Goal: Task Accomplishment & Management: Manage account settings

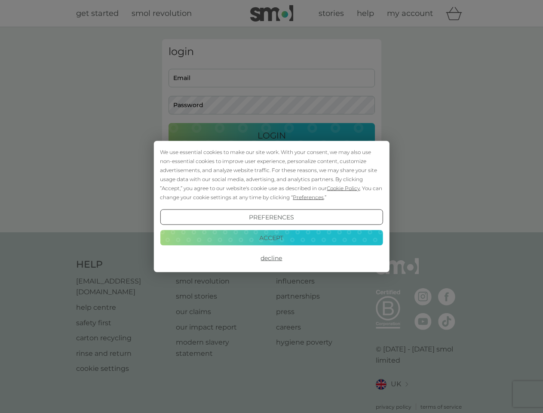
click at [343, 188] on span "Cookie Policy" at bounding box center [343, 188] width 33 height 6
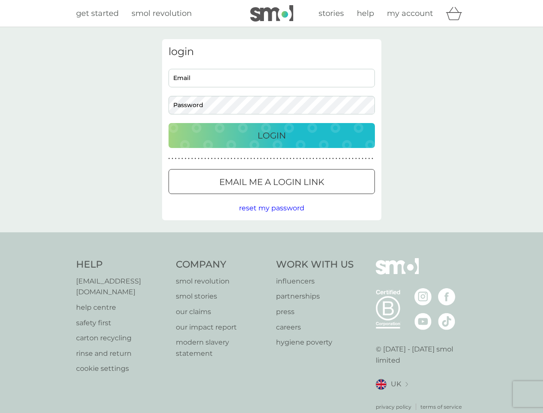
click at [307, 197] on div "login Email Password Login ● ● ● ● ● ● ● ● ● ● ● ● ● ● ● ● ● ● ● ● ● ● ● ● ● ● …" at bounding box center [271, 129] width 219 height 181
click at [271, 217] on div "login Email Password Login ● ● ● ● ● ● ● ● ● ● ● ● ● ● ● ● ● ● ● ● ● ● ● ● ● ● …" at bounding box center [271, 129] width 219 height 181
click at [271, 258] on div "Help [EMAIL_ADDRESS][DOMAIN_NAME] help centre safety first carton recycling rin…" at bounding box center [271, 334] width 391 height 153
click at [271, 237] on div "Help [EMAIL_ADDRESS][DOMAIN_NAME] help centre safety first carton recycling rin…" at bounding box center [271, 334] width 543 height 204
